Goal: Information Seeking & Learning: Learn about a topic

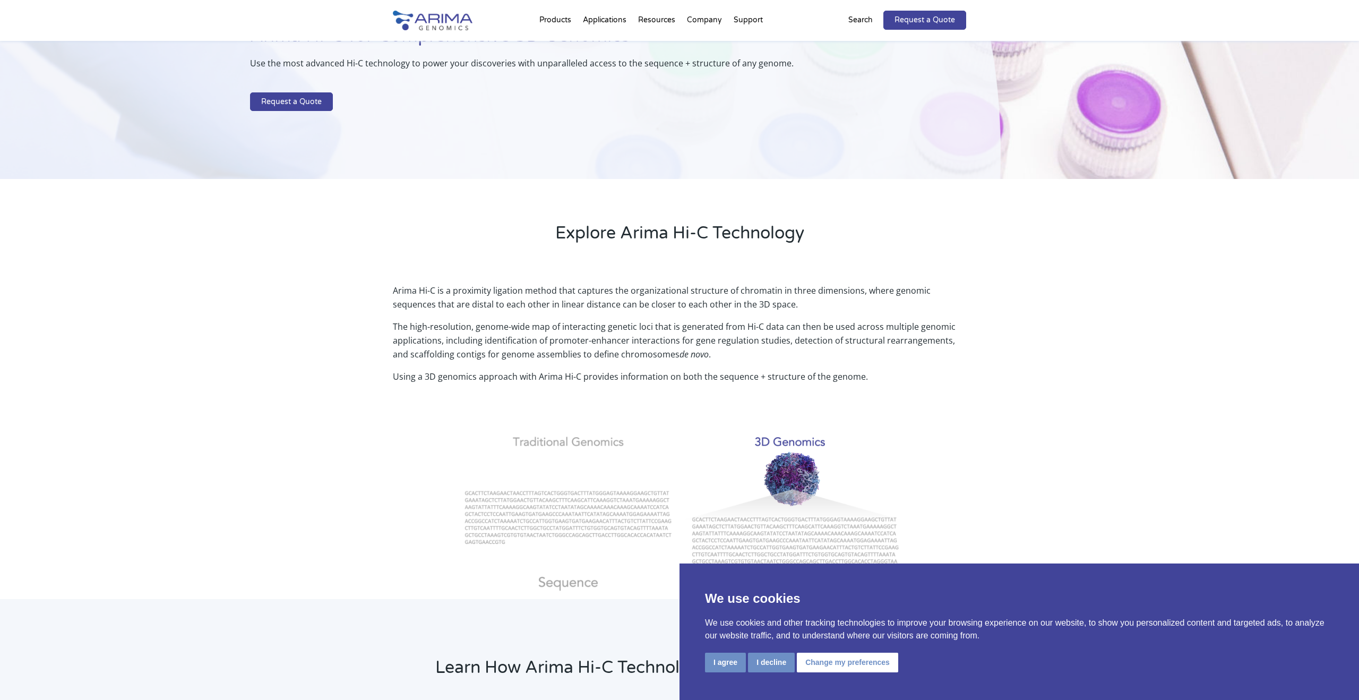
scroll to position [126, 0]
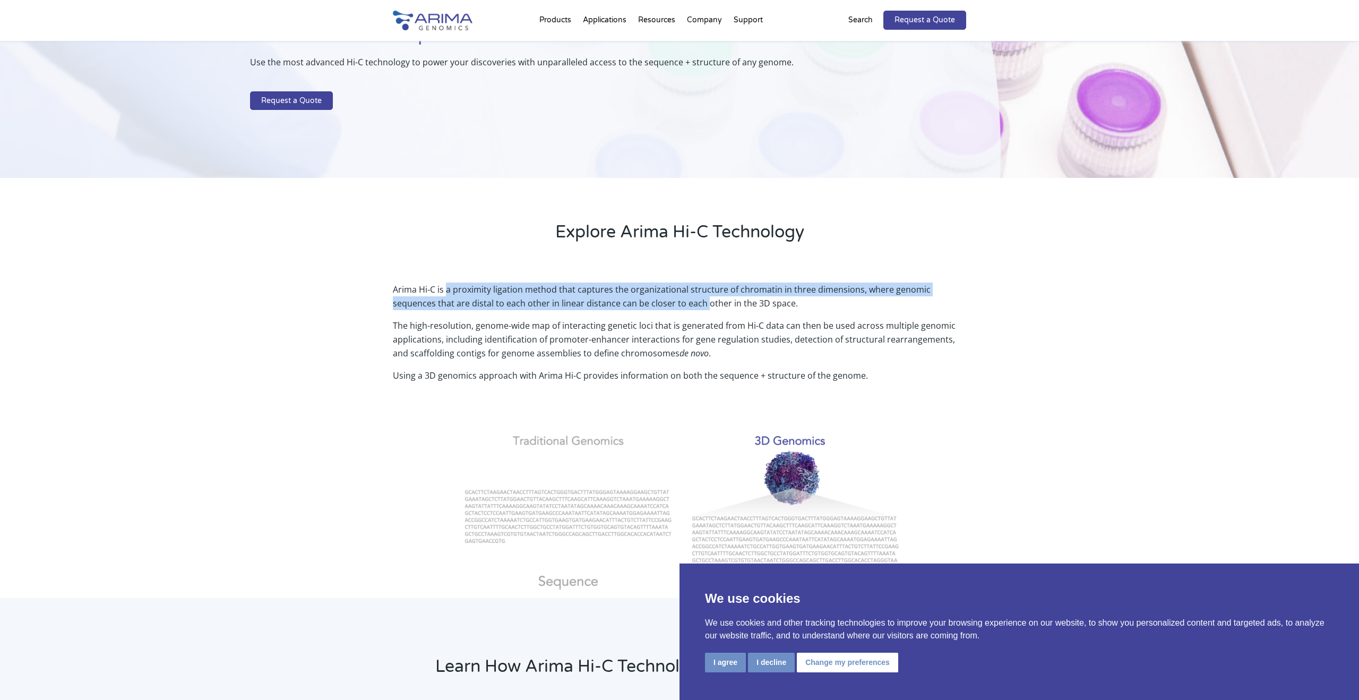
drag, startPoint x: 448, startPoint y: 293, endPoint x: 661, endPoint y: 297, distance: 213.5
click at [661, 297] on p "Arima Hi-C is a proximity ligation method that captures the organizational stru…" at bounding box center [679, 300] width 573 height 36
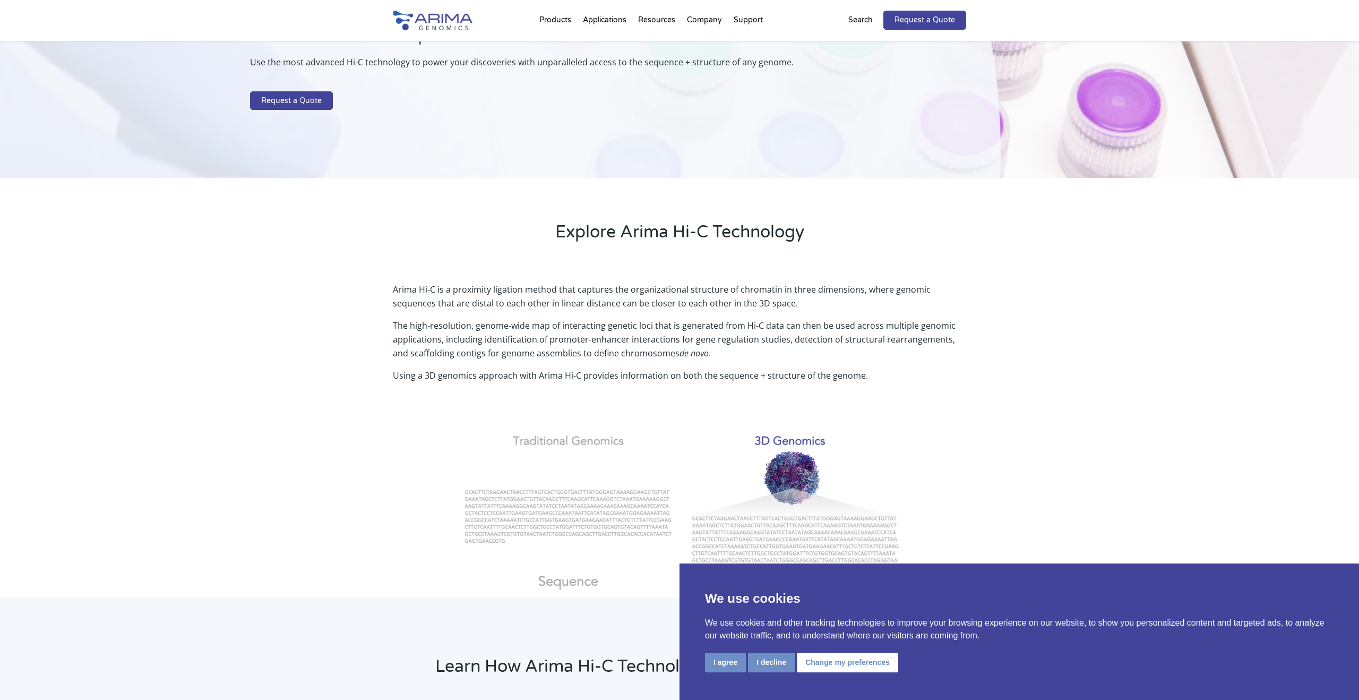
click at [658, 300] on p "Arima Hi-C is a proximity ligation method that captures the organizational stru…" at bounding box center [679, 300] width 573 height 36
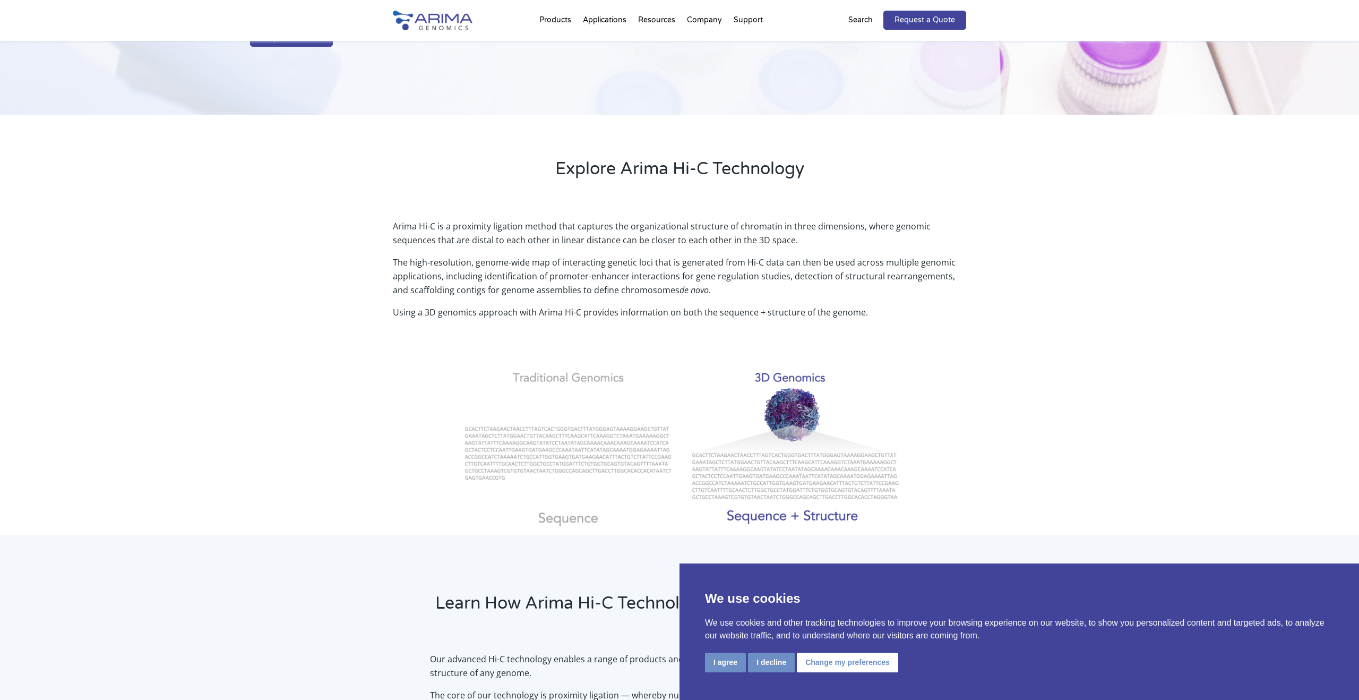
scroll to position [267, 0]
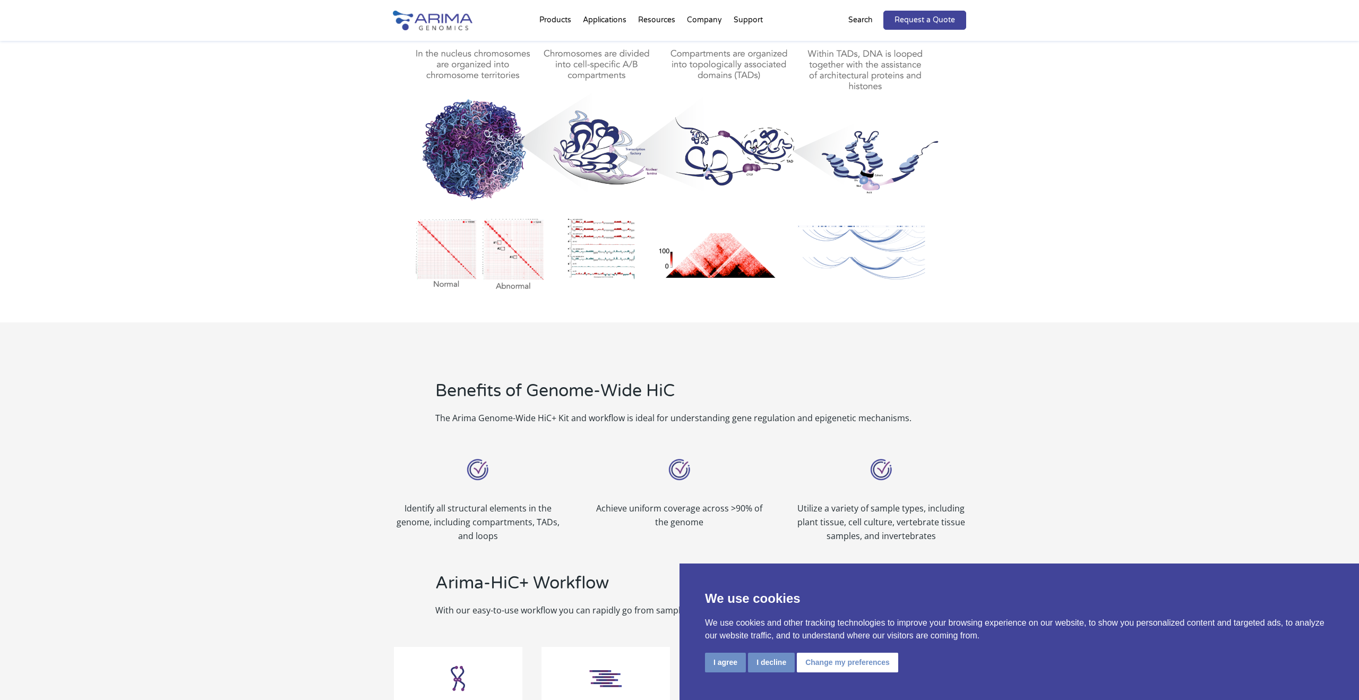
scroll to position [603, 0]
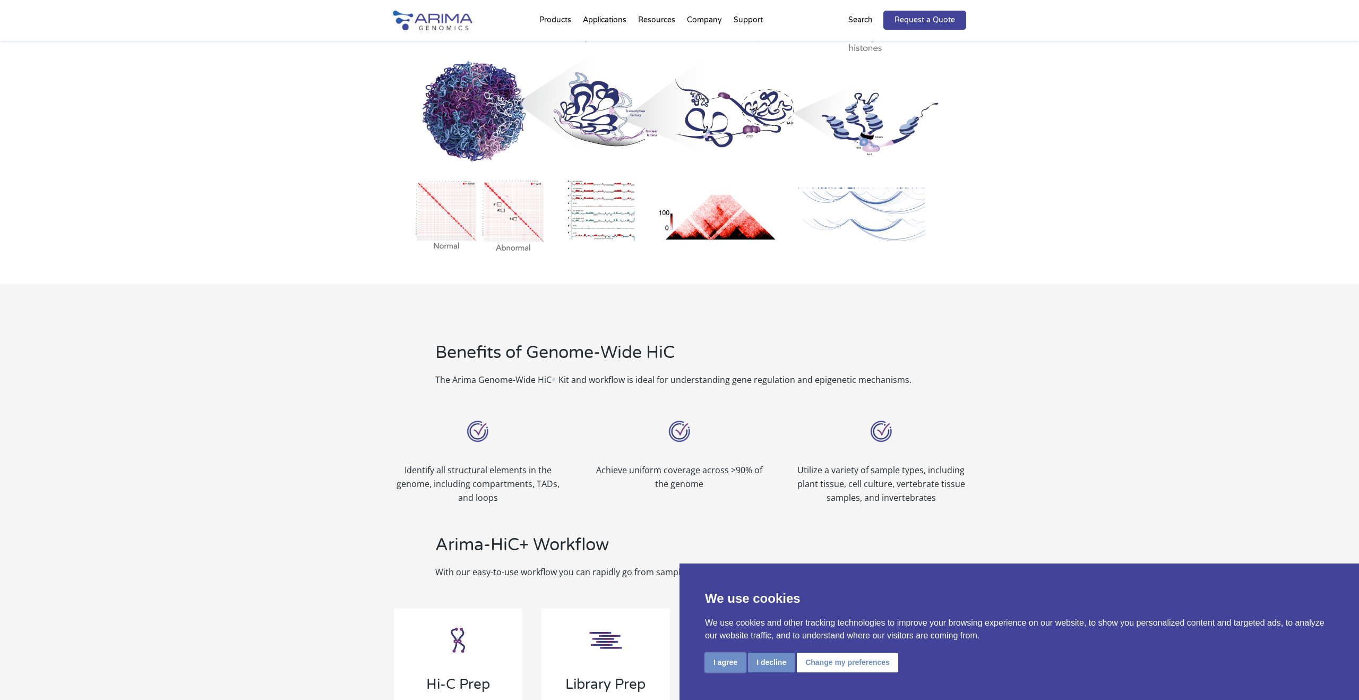
click at [724, 662] on button "I agree" at bounding box center [725, 663] width 41 height 20
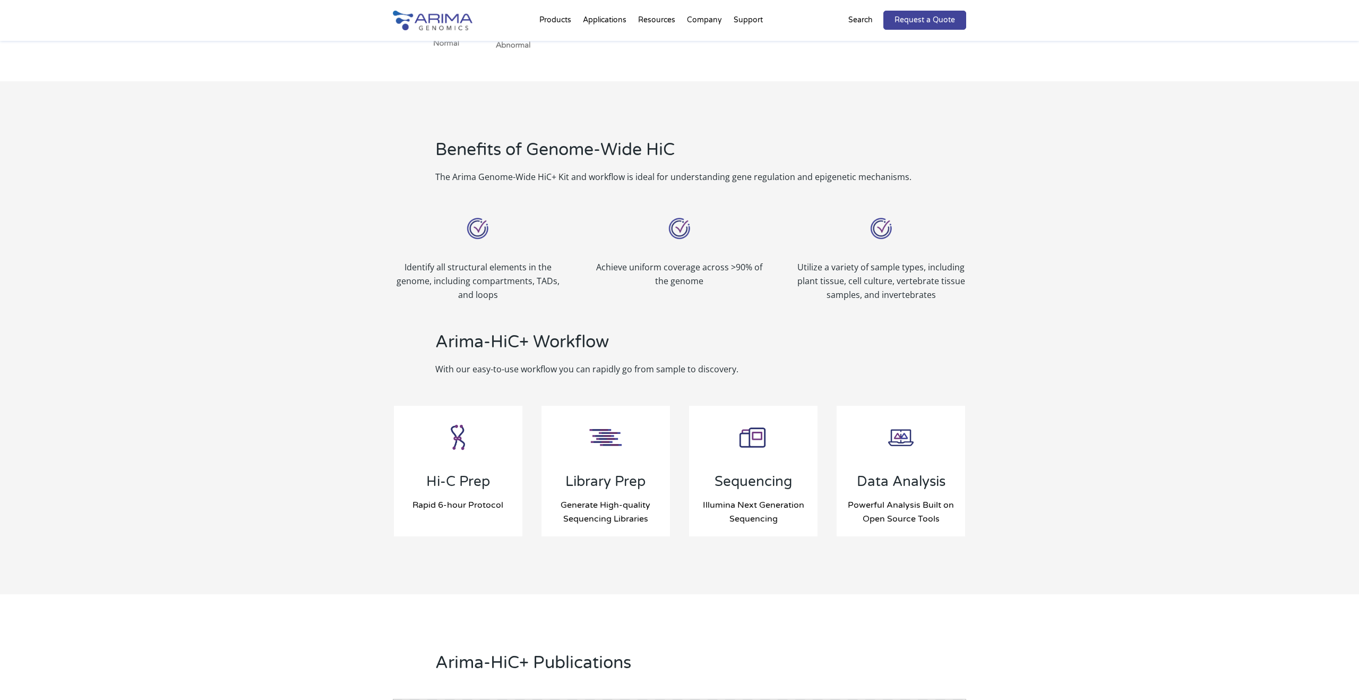
scroll to position [808, 0]
